Goal: Task Accomplishment & Management: Use online tool/utility

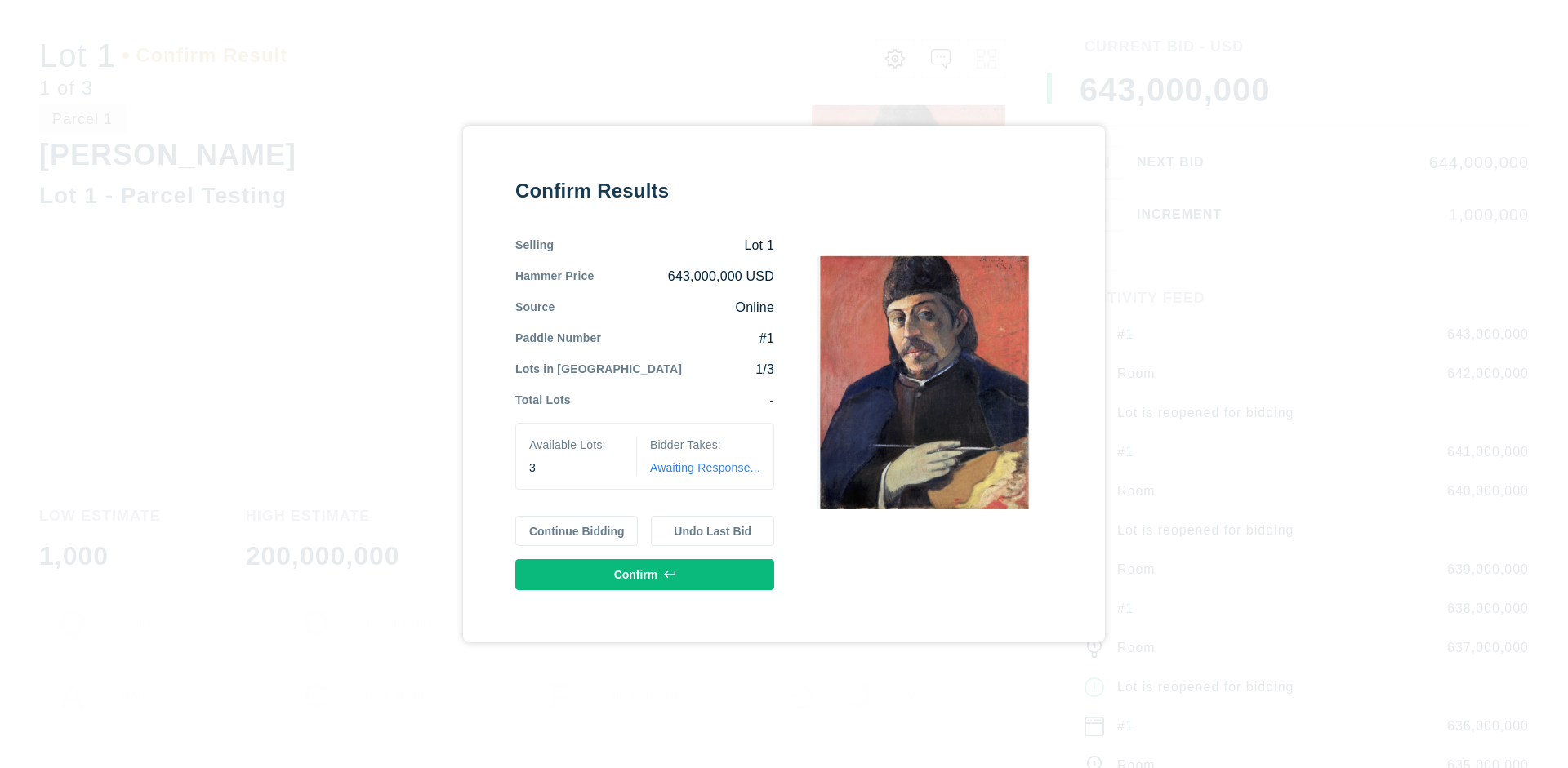
click at [578, 530] on button "Continue Bidding" at bounding box center [577, 531] width 123 height 31
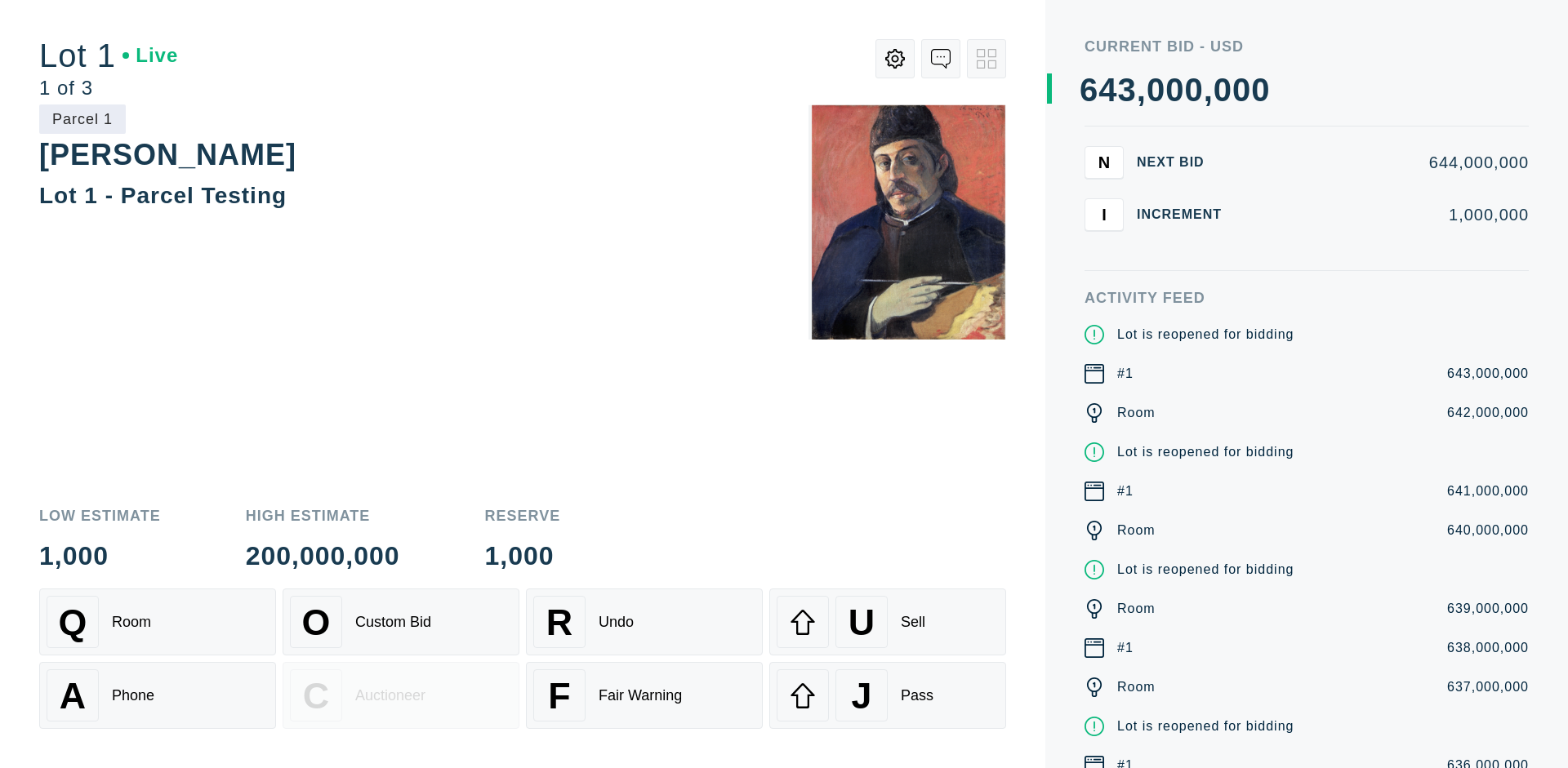
click at [157, 622] on div "Q Room" at bounding box center [157, 622] width 222 height 52
